Goal: Transaction & Acquisition: Purchase product/service

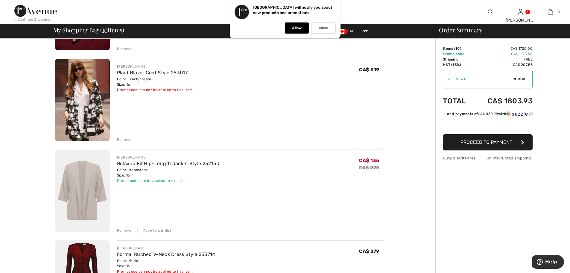
click at [128, 230] on div "Remove" at bounding box center [124, 230] width 15 height 5
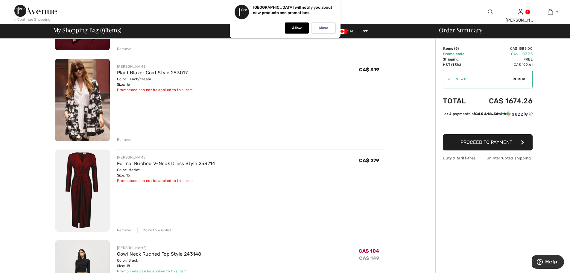
click at [127, 230] on div "Remove" at bounding box center [124, 229] width 15 height 5
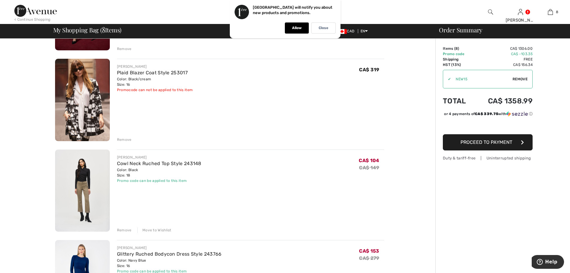
click at [127, 231] on div "Remove" at bounding box center [124, 229] width 15 height 5
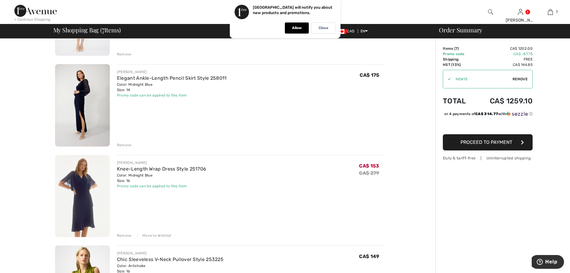
scroll to position [299, 0]
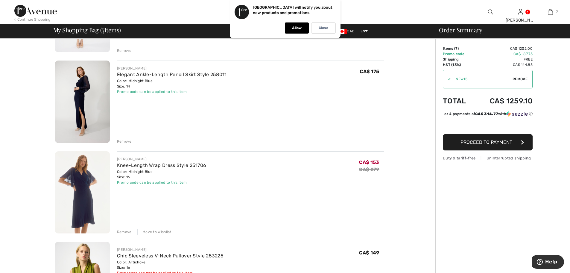
click at [121, 232] on div "Remove" at bounding box center [124, 231] width 15 height 5
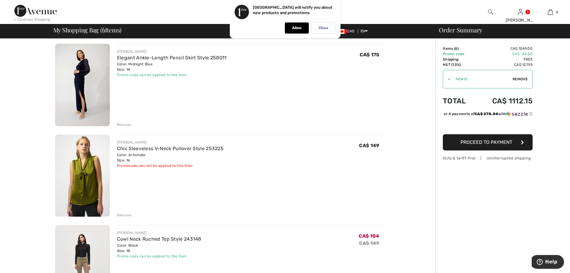
scroll to position [419, 0]
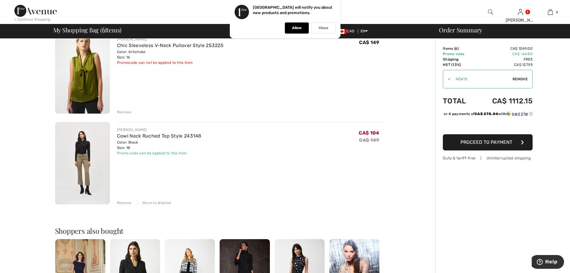
click at [125, 204] on div "Remove" at bounding box center [124, 202] width 15 height 5
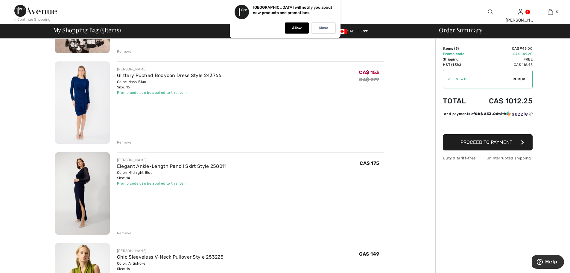
scroll to position [210, 0]
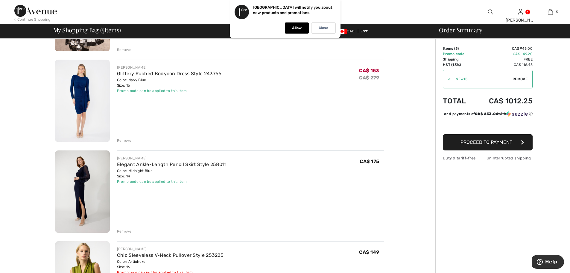
click at [125, 139] on div "Remove" at bounding box center [124, 140] width 15 height 5
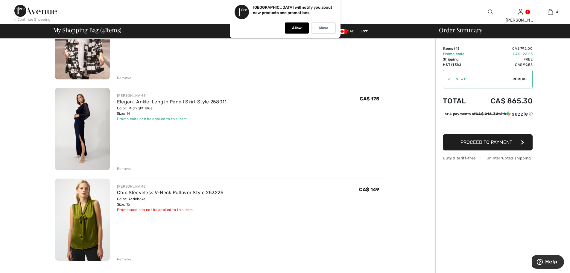
scroll to position [180, 0]
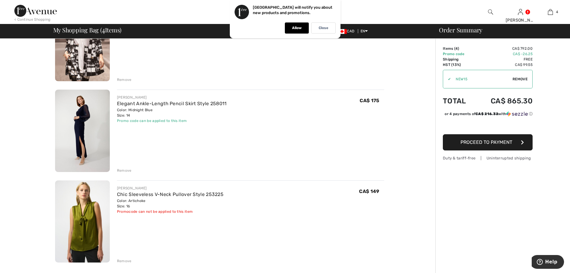
click at [128, 169] on div "Remove" at bounding box center [124, 170] width 15 height 5
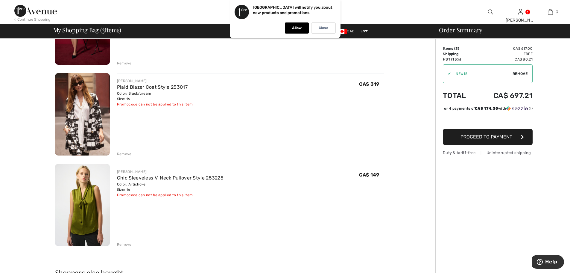
scroll to position [90, 0]
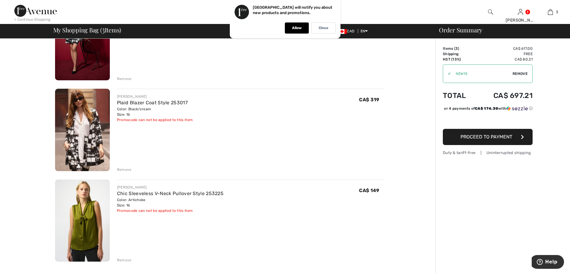
click at [94, 119] on img at bounding box center [82, 130] width 55 height 82
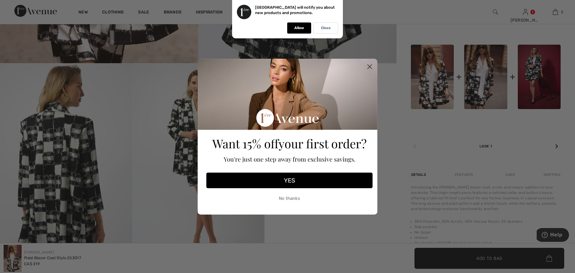
click at [371, 65] on icon "Close dialog" at bounding box center [370, 66] width 4 height 4
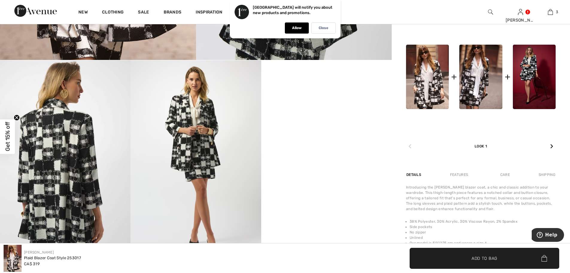
click at [340, 125] on video "Your browser does not support the video tag." at bounding box center [326, 92] width 131 height 65
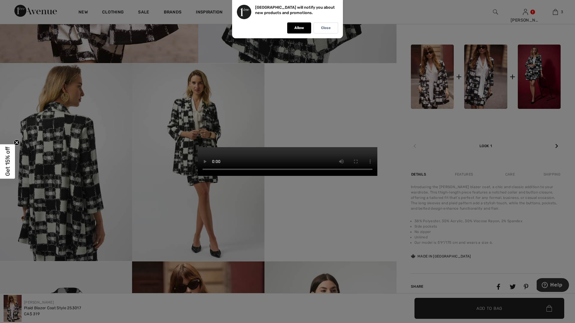
click at [269, 157] on video "Your browser does not support the video tag." at bounding box center [288, 161] width 180 height 29
click at [365, 167] on video "Your browser does not support the video tag." at bounding box center [288, 161] width 180 height 29
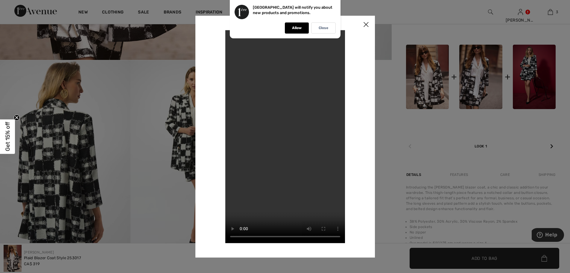
click at [369, 21] on img at bounding box center [366, 25] width 18 height 19
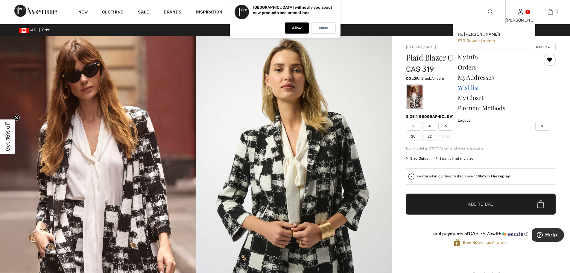
click at [469, 87] on link "Wishlist" at bounding box center [494, 87] width 72 height 10
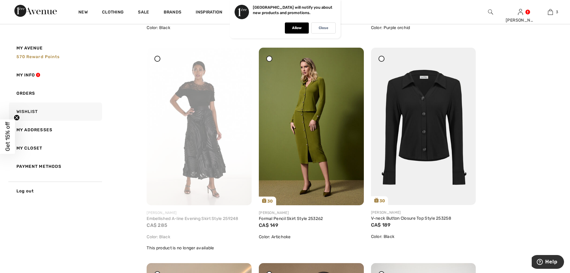
scroll to position [1048, 0]
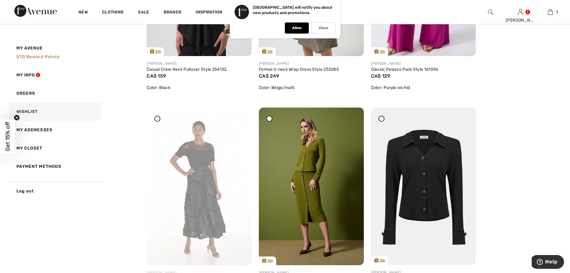
click at [155, 120] on div at bounding box center [157, 119] width 6 height 6
click at [238, 119] on div at bounding box center [240, 119] width 8 height 8
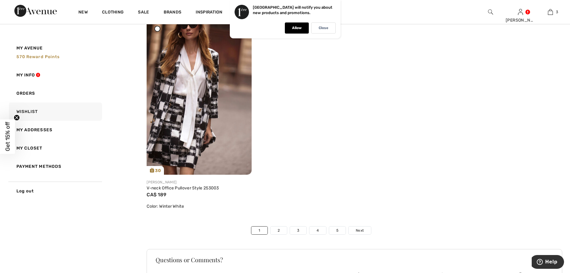
scroll to position [3443, 0]
click at [272, 230] on link "2" at bounding box center [279, 230] width 16 height 8
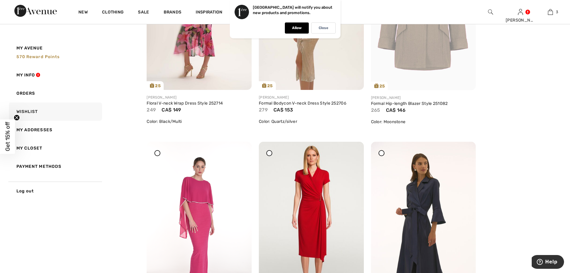
scroll to position [2275, 0]
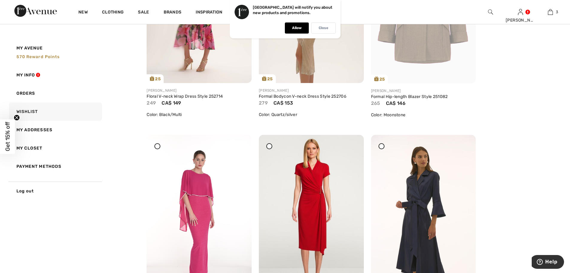
click at [326, 29] on p "Close" at bounding box center [324, 28] width 10 height 4
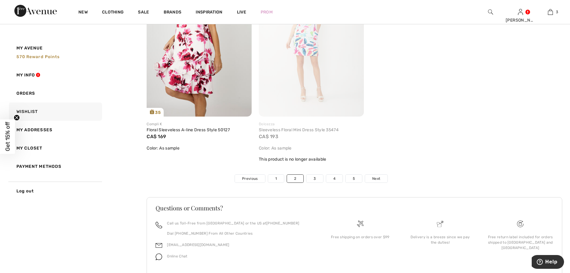
scroll to position [3473, 0]
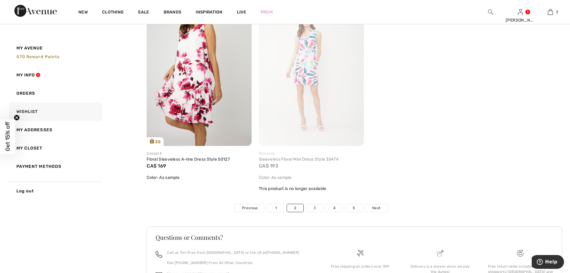
click at [315, 208] on link "3" at bounding box center [315, 208] width 16 height 8
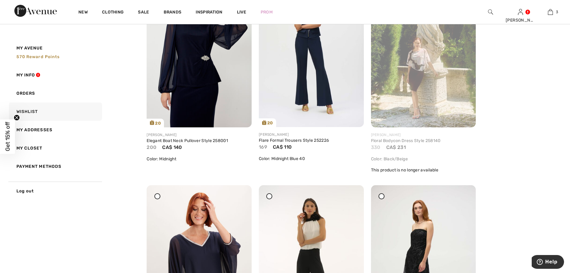
scroll to position [120, 0]
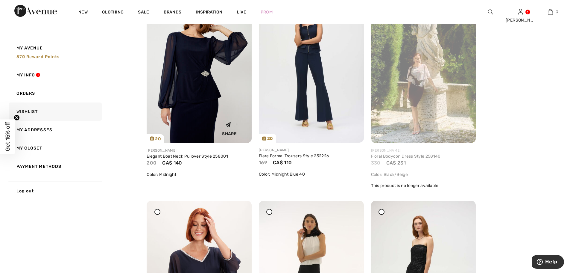
click at [213, 80] on img at bounding box center [199, 63] width 105 height 157
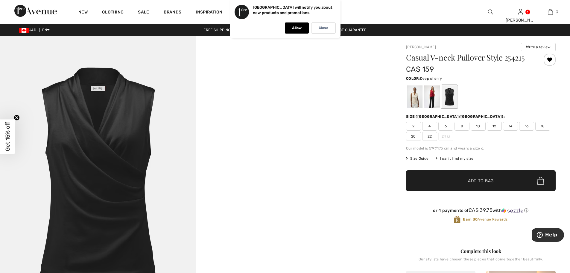
click at [430, 93] on div at bounding box center [433, 96] width 16 height 22
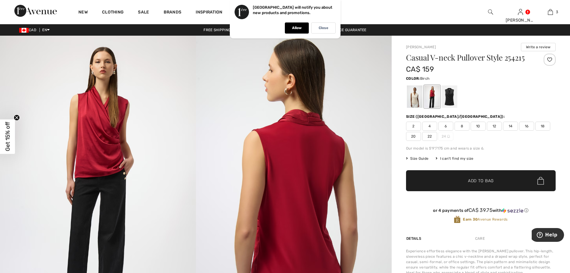
click at [419, 93] on div at bounding box center [415, 96] width 16 height 22
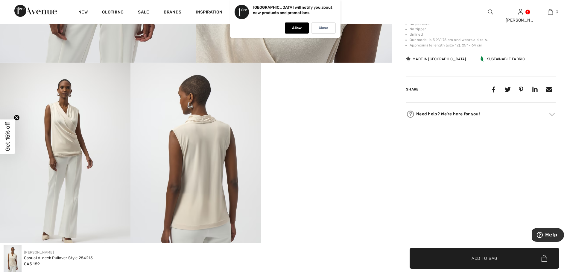
scroll to position [269, 0]
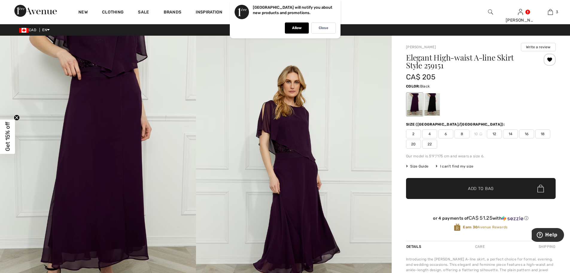
click at [426, 99] on div at bounding box center [433, 104] width 16 height 22
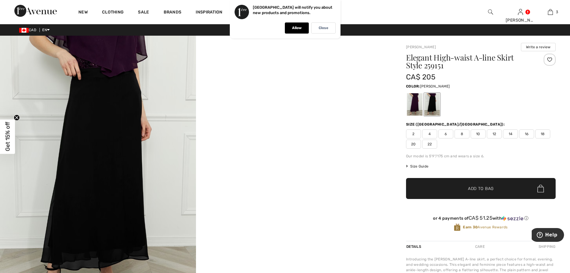
click at [414, 101] on div at bounding box center [415, 104] width 16 height 22
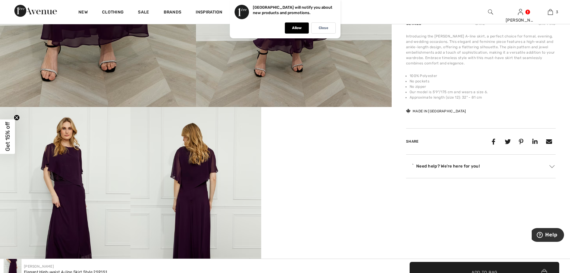
scroll to position [299, 0]
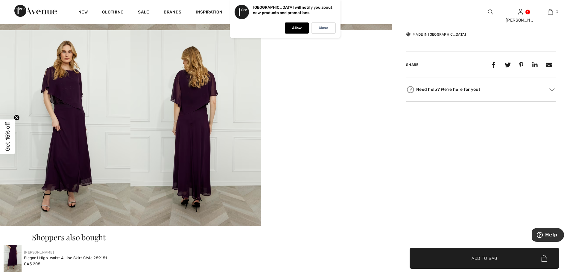
click at [335, 96] on video "Your browser does not support the video tag." at bounding box center [326, 62] width 131 height 65
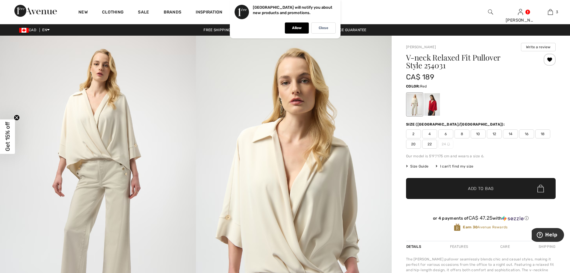
click at [436, 103] on div at bounding box center [433, 104] width 16 height 22
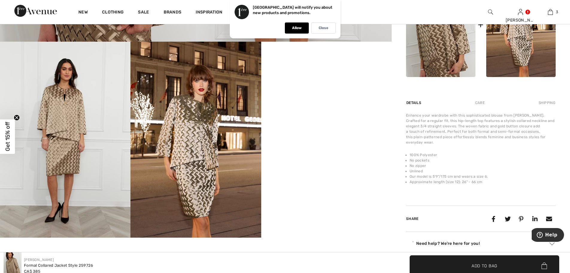
scroll to position [299, 0]
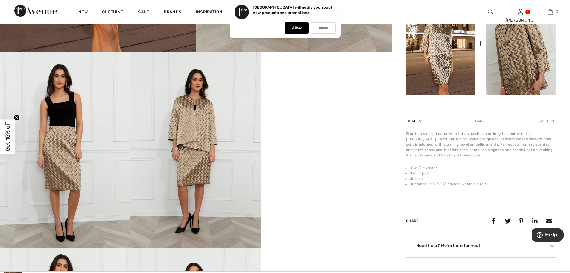
scroll to position [299, 0]
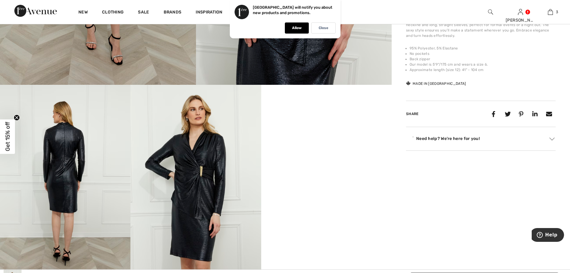
scroll to position [359, 0]
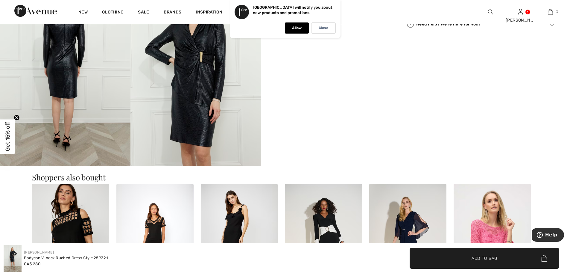
click at [344, 36] on video "Your browser does not support the video tag." at bounding box center [326, 2] width 131 height 65
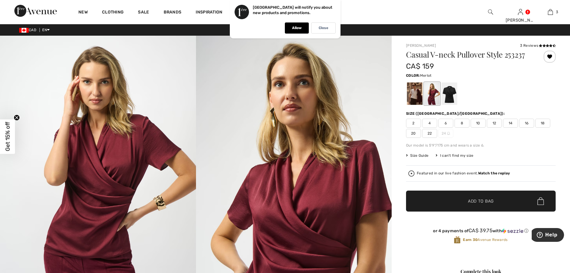
click at [526, 120] on span "16" at bounding box center [526, 123] width 15 height 9
click at [492, 196] on span "✔ Added to Bag Add to Bag" at bounding box center [481, 200] width 150 height 21
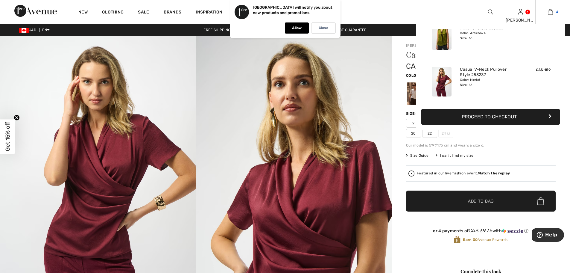
click at [552, 11] on img at bounding box center [550, 11] width 5 height 7
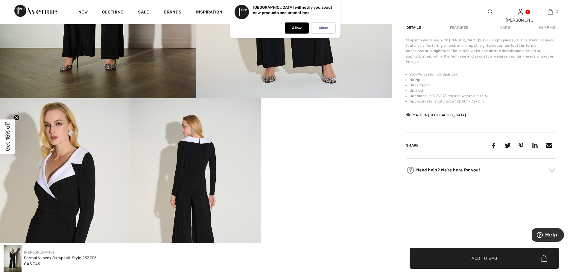
scroll to position [210, 0]
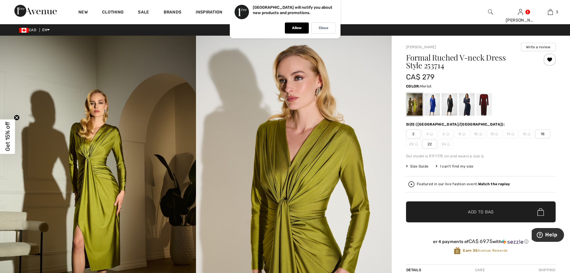
click at [489, 105] on div at bounding box center [485, 104] width 16 height 22
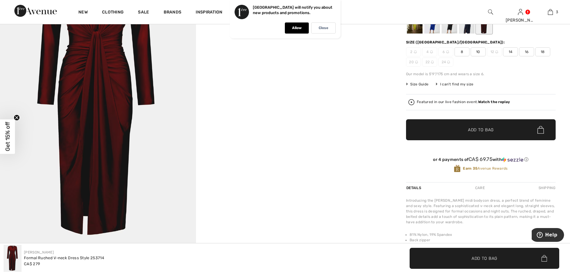
scroll to position [30, 0]
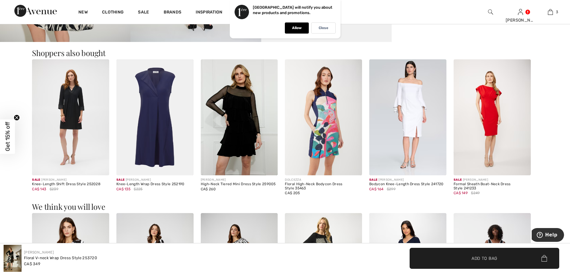
scroll to position [509, 0]
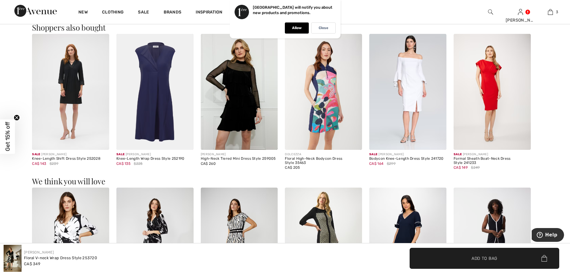
click at [225, 82] on img at bounding box center [239, 92] width 77 height 116
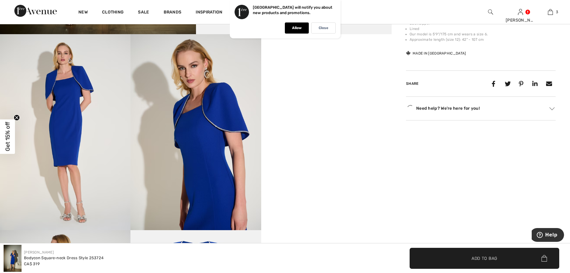
scroll to position [299, 0]
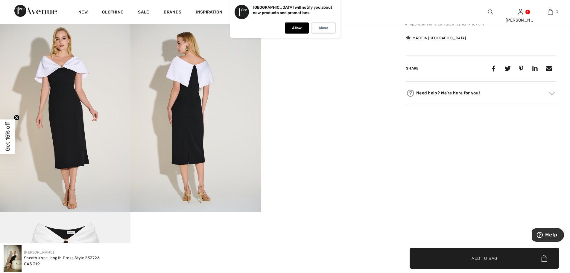
scroll to position [299, 0]
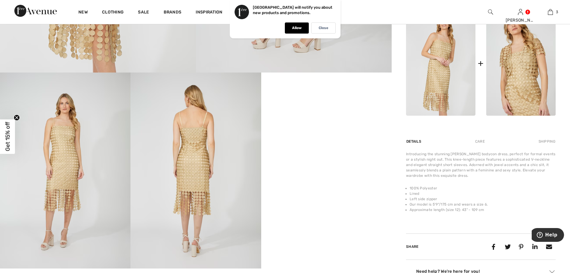
scroll to position [269, 0]
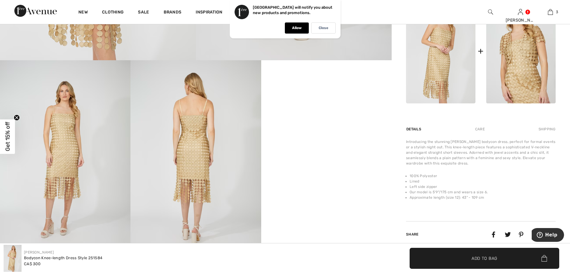
click at [351, 105] on video "Your browser does not support the video tag." at bounding box center [326, 92] width 131 height 65
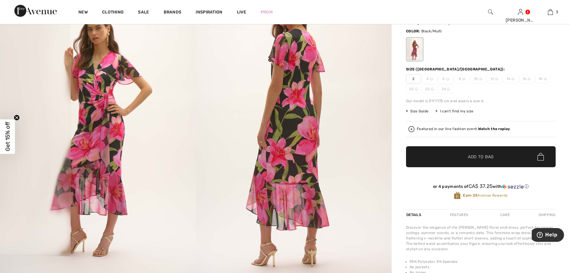
scroll to position [30, 0]
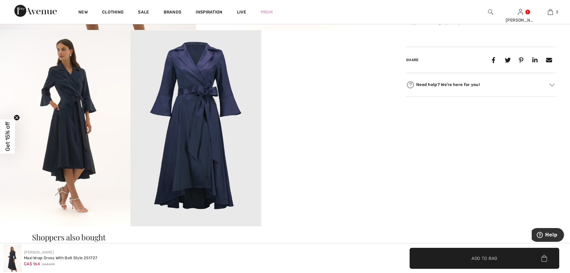
scroll to position [269, 0]
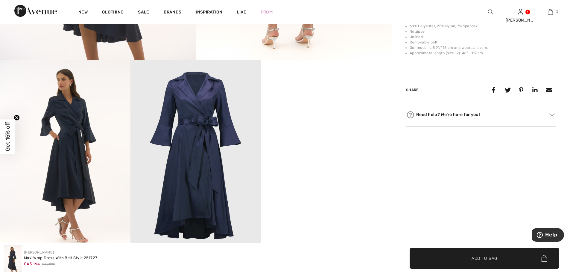
click at [326, 124] on video "Your browser does not support the video tag." at bounding box center [326, 92] width 131 height 65
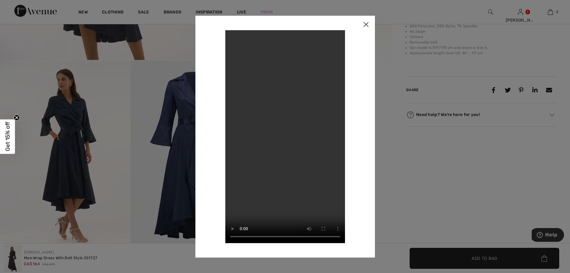
click at [366, 24] on img at bounding box center [366, 25] width 18 height 19
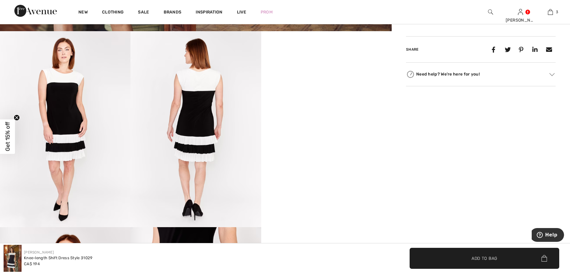
scroll to position [299, 0]
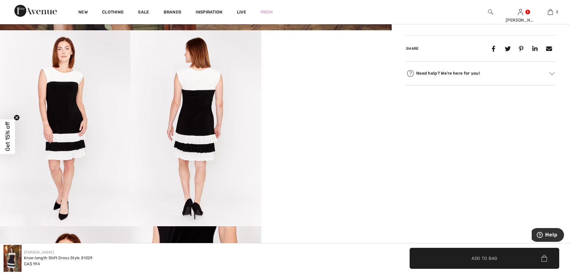
click at [341, 96] on video "Your browser does not support the video tag." at bounding box center [326, 62] width 131 height 65
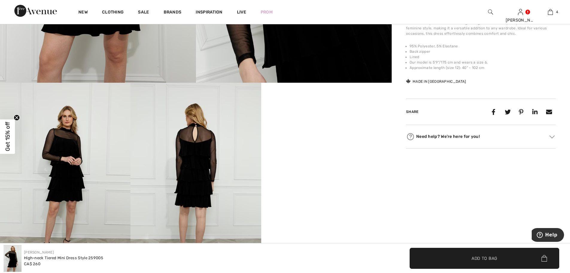
scroll to position [240, 0]
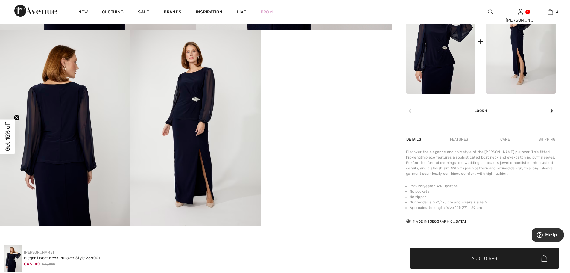
scroll to position [180, 0]
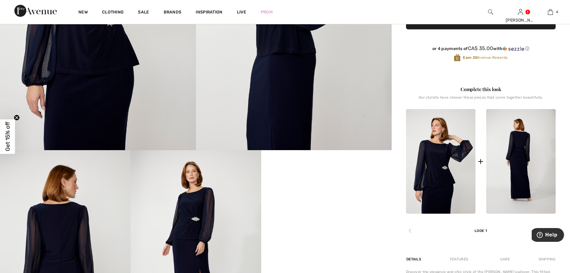
click at [518, 150] on img at bounding box center [521, 161] width 69 height 104
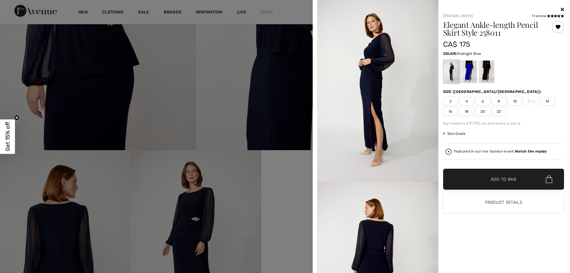
click at [566, 9] on div "Frank Lyman 1 review 1 review Elegant Ankle-length Pencil Skirt Style 258011 CA…" at bounding box center [441, 136] width 253 height 273
drag, startPoint x: 565, startPoint y: 8, endPoint x: 556, endPoint y: 6, distance: 8.6
click at [564, 8] on div "Frank Lyman 1 review 1 review Elegant Ankle-length Pencil Skirt Style 258011 CA…" at bounding box center [441, 136] width 253 height 273
click at [468, 66] on div at bounding box center [469, 71] width 16 height 22
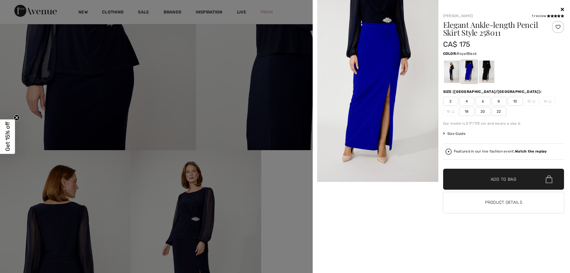
click at [484, 70] on div at bounding box center [487, 71] width 16 height 22
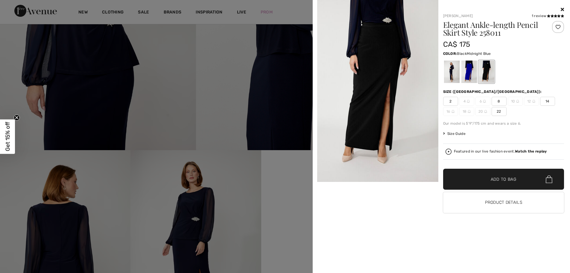
click at [455, 70] on div at bounding box center [452, 71] width 16 height 22
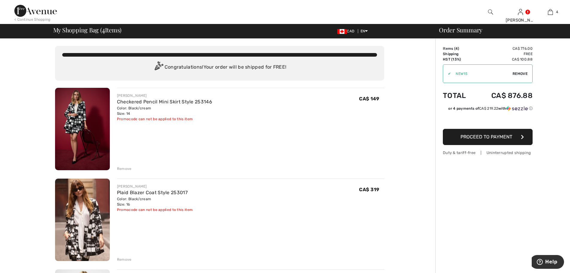
click at [518, 70] on div "✔ Apply Remove" at bounding box center [488, 73] width 90 height 19
click at [522, 74] on span "Remove" at bounding box center [520, 73] width 15 height 5
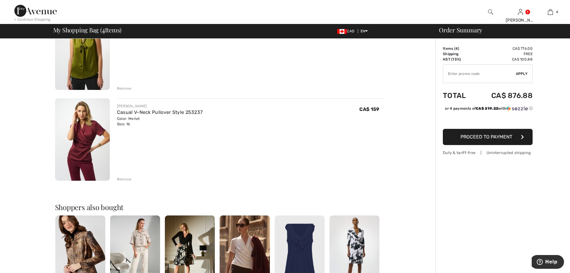
scroll to position [299, 0]
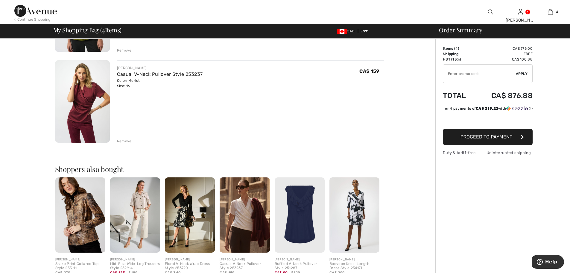
click at [356, 205] on img at bounding box center [355, 214] width 50 height 75
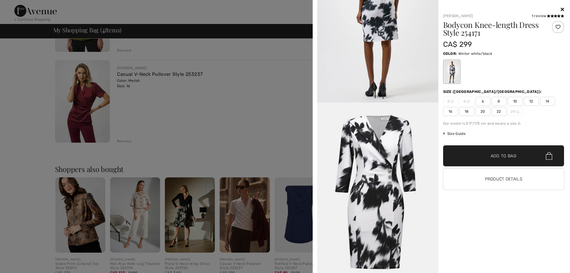
scroll to position [623, 0]
drag, startPoint x: 563, startPoint y: 8, endPoint x: 511, endPoint y: 32, distance: 57.6
click at [563, 8] on icon at bounding box center [562, 9] width 3 height 5
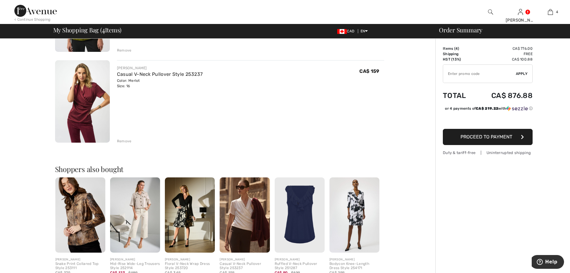
drag, startPoint x: 356, startPoint y: 197, endPoint x: 471, endPoint y: 211, distance: 116.4
click at [472, 211] on div "Order Summary Details Items ( 4 ) CA$ 776.00 Promo code CA$ 0.00 Shipping Free …" at bounding box center [503, 66] width 135 height 655
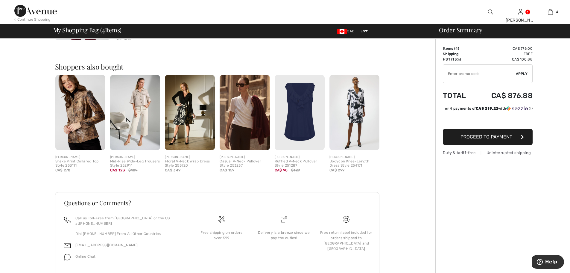
scroll to position [415, 0]
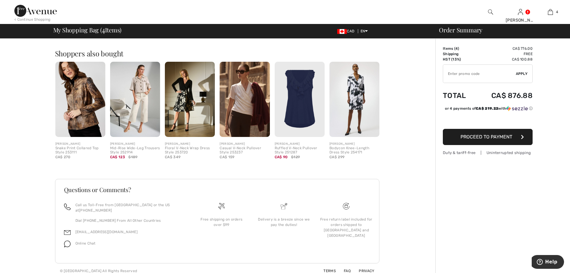
click at [349, 149] on div "Bodycon Knee-Length Dress Style 254171" at bounding box center [355, 150] width 50 height 8
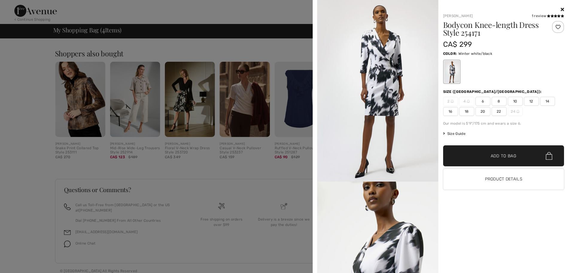
click at [453, 74] on div at bounding box center [452, 71] width 16 height 22
click at [483, 16] on div "Joseph Ribkoff 1 review 1 review" at bounding box center [503, 15] width 121 height 5
click at [502, 181] on button "Product Details" at bounding box center [503, 179] width 121 height 21
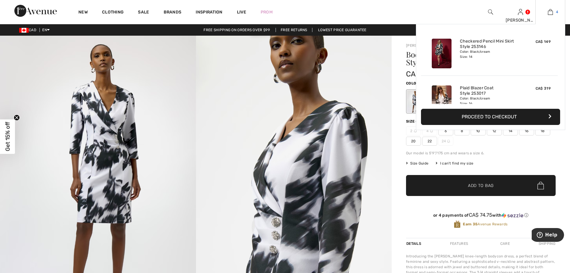
click at [558, 14] on span "4" at bounding box center [557, 11] width 2 height 5
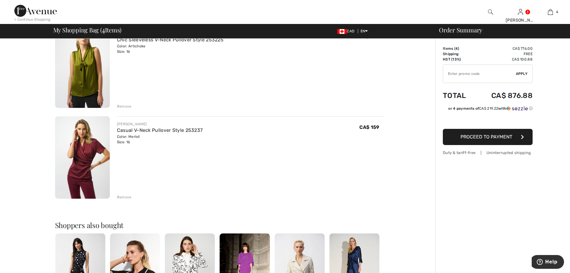
scroll to position [269, 0]
